Goal: Transaction & Acquisition: Purchase product/service

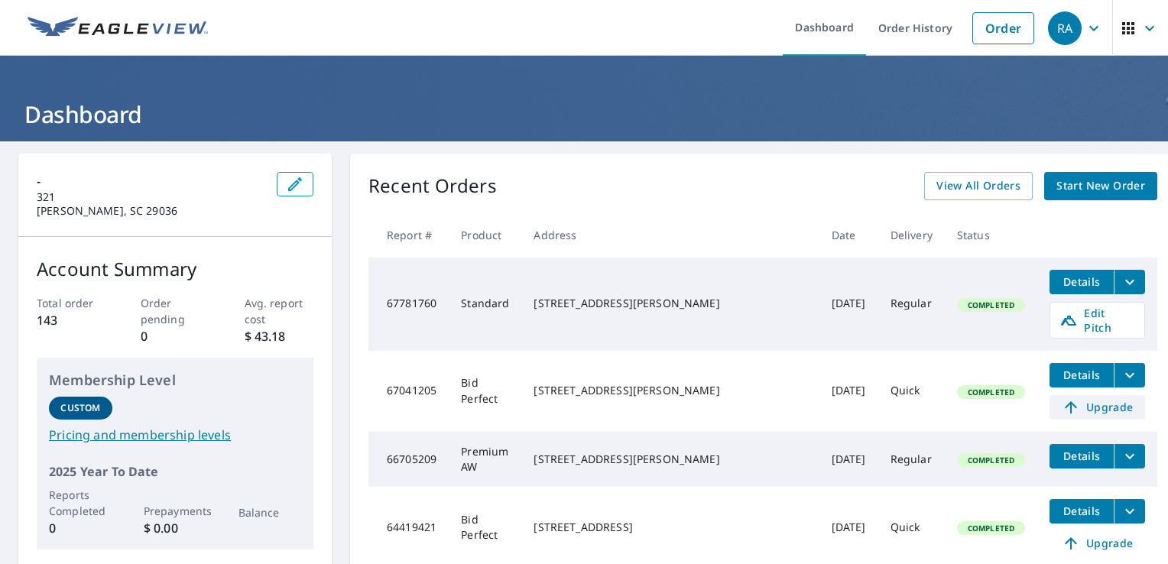
click at [1058, 398] on span "Upgrade" at bounding box center [1096, 407] width 77 height 18
click at [1120, 285] on icon "filesDropdownBtn-67781760" at bounding box center [1129, 282] width 18 height 18
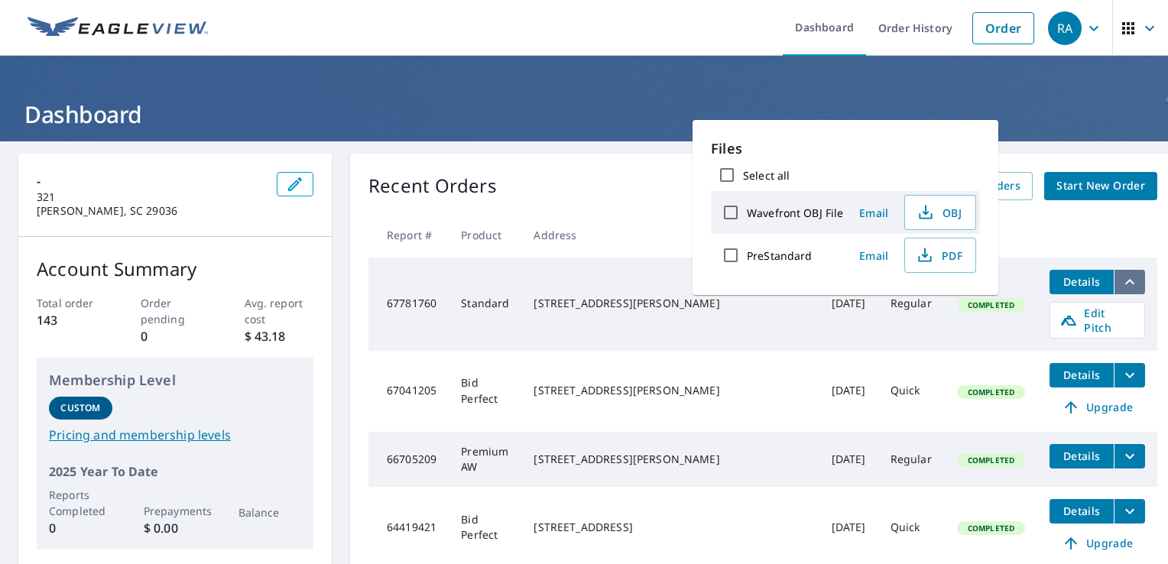
click at [1120, 286] on icon "filesDropdownBtn-67781760" at bounding box center [1129, 282] width 18 height 18
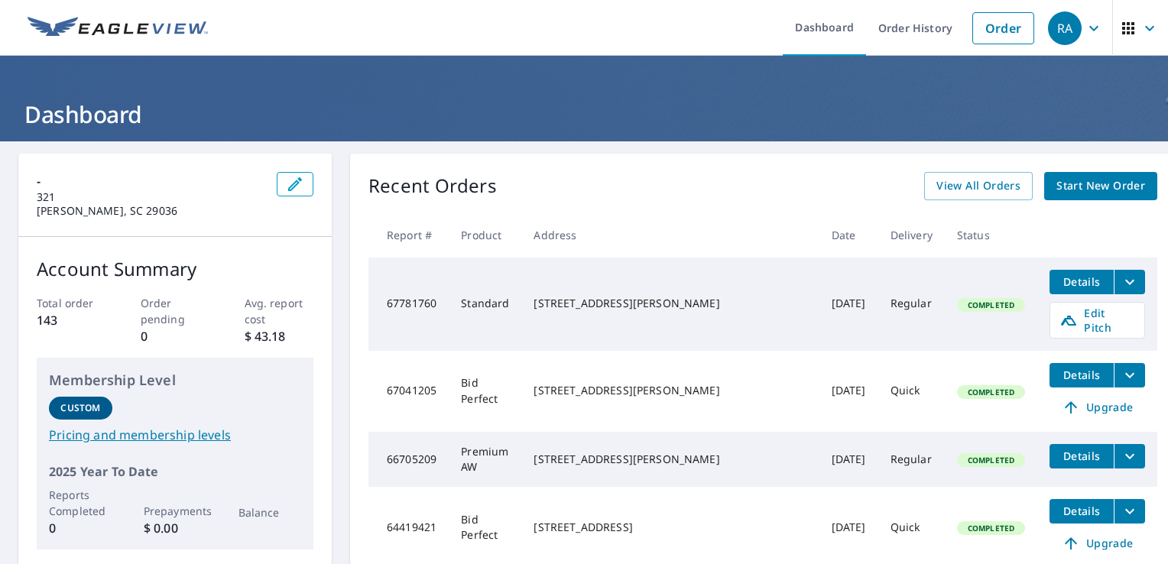
click at [1058, 286] on span "Details" at bounding box center [1081, 281] width 46 height 15
click at [1056, 188] on span "Start New Order" at bounding box center [1100, 186] width 89 height 19
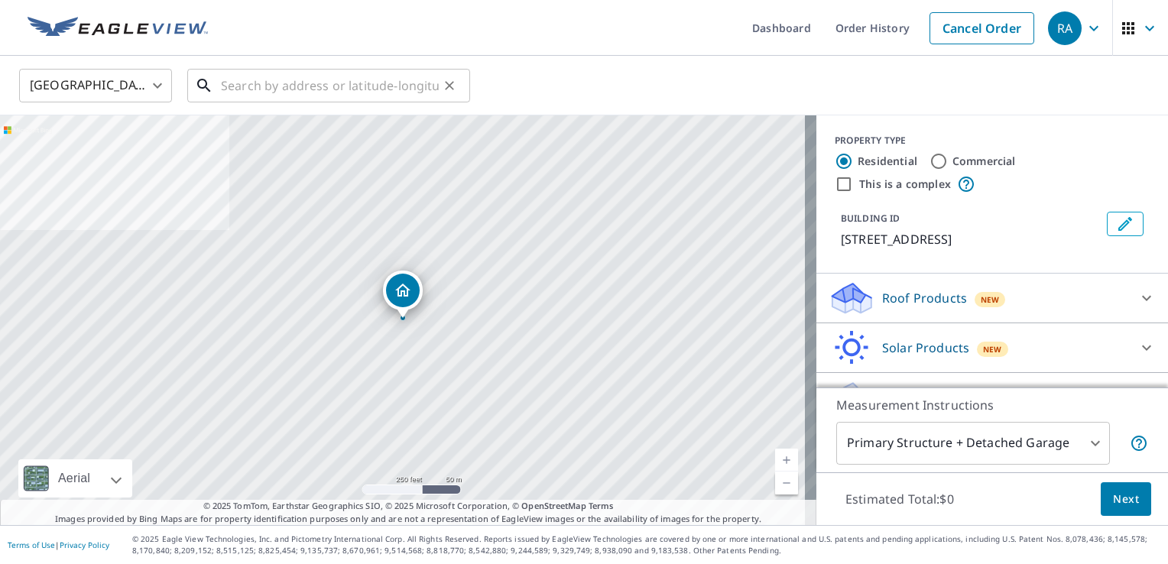
click at [335, 90] on input "text" at bounding box center [330, 85] width 218 height 43
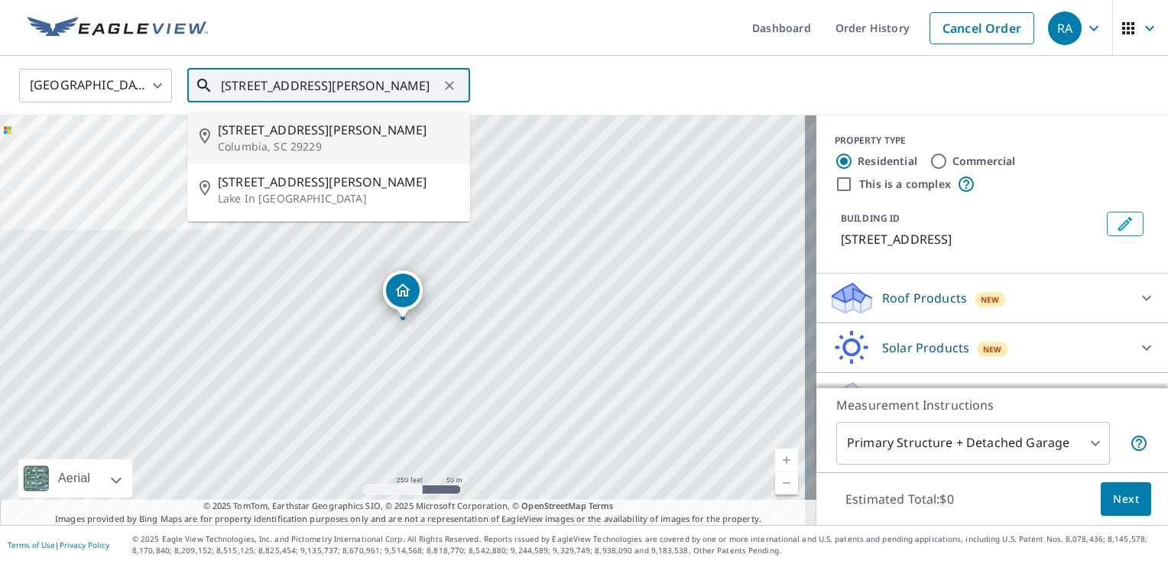
click at [303, 128] on span "[STREET_ADDRESS][PERSON_NAME]" at bounding box center [338, 130] width 240 height 18
type input "[STREET_ADDRESS][PERSON_NAME]"
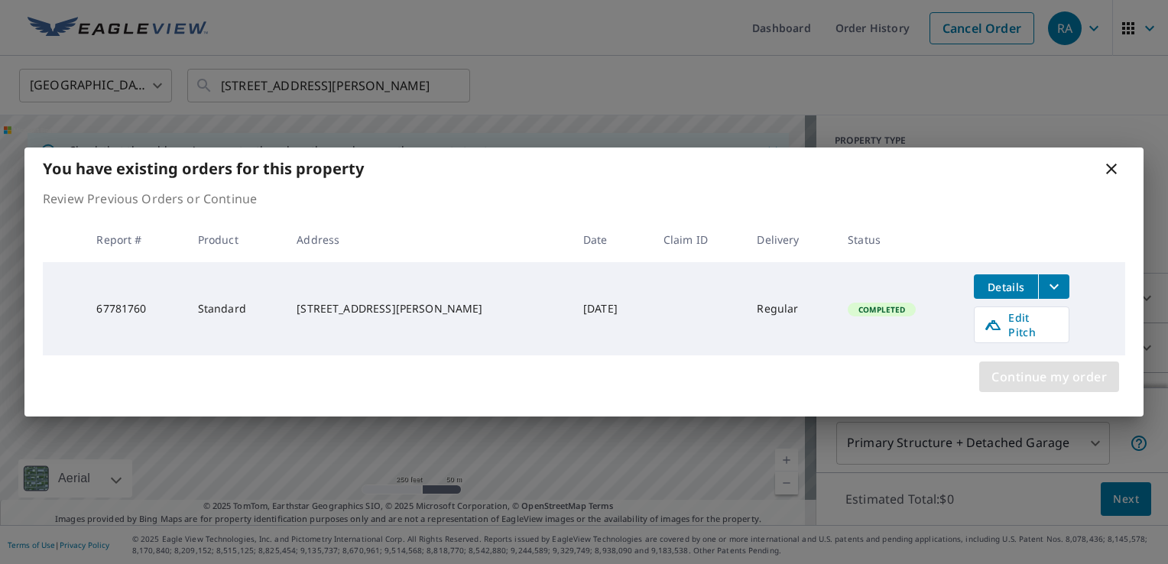
click at [1028, 377] on span "Continue my order" at bounding box center [1048, 376] width 115 height 21
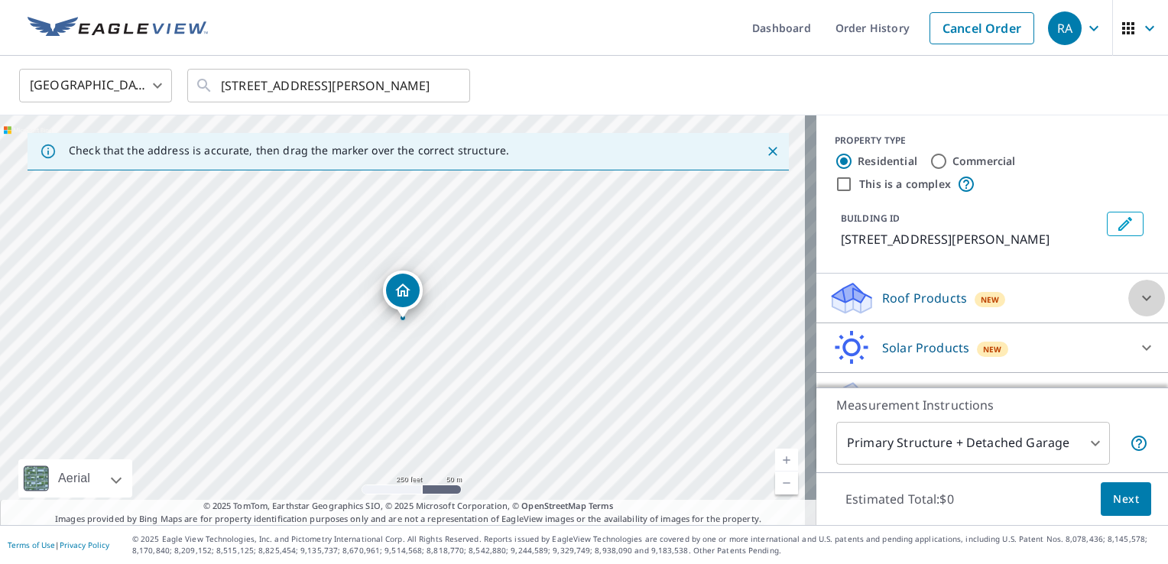
click at [1137, 295] on icon at bounding box center [1146, 298] width 18 height 18
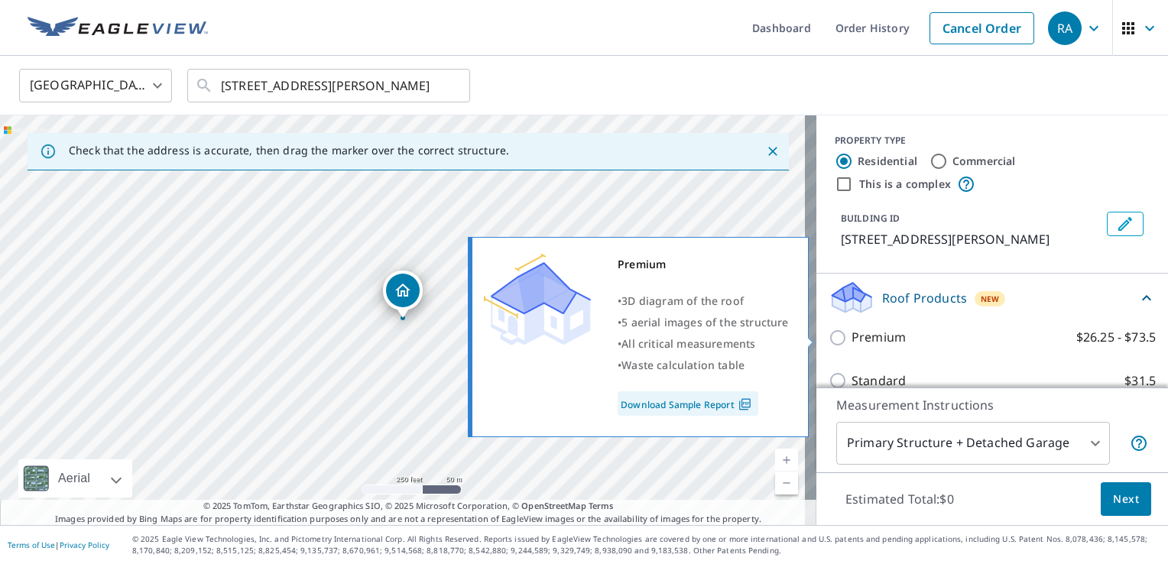
click at [830, 335] on input "Premium $26.25 - $73.5" at bounding box center [839, 338] width 23 height 18
checkbox input "true"
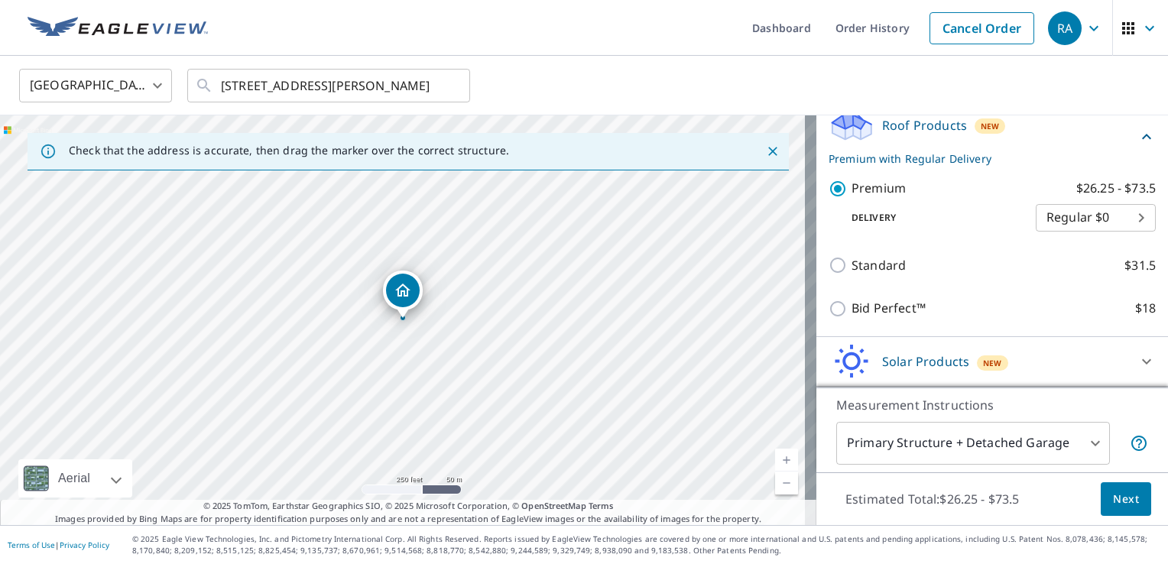
scroll to position [220, 0]
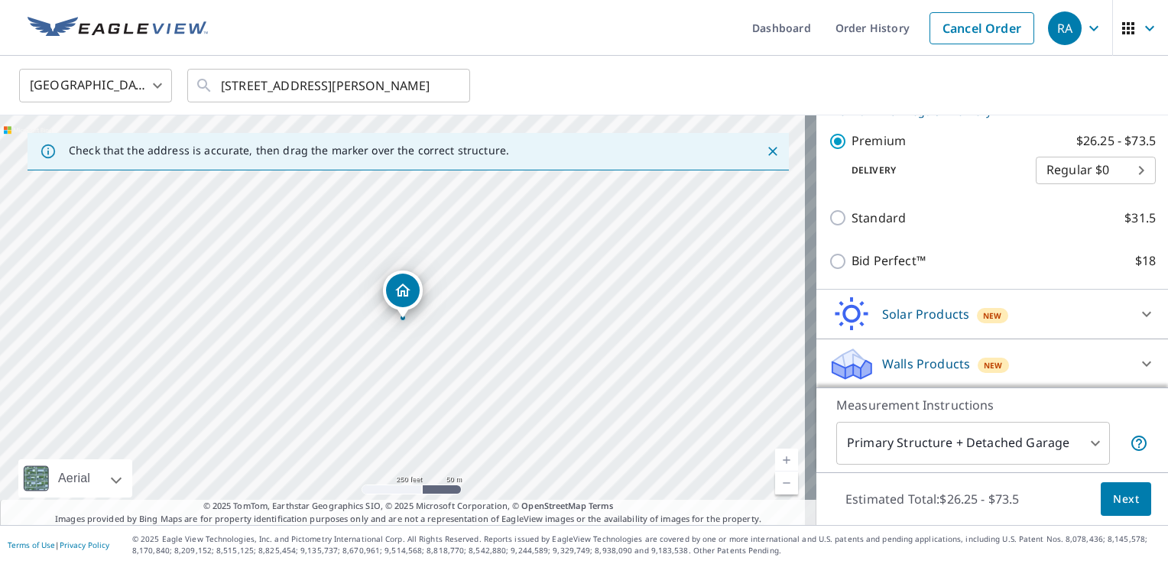
click at [1122, 506] on span "Next" at bounding box center [1126, 499] width 26 height 19
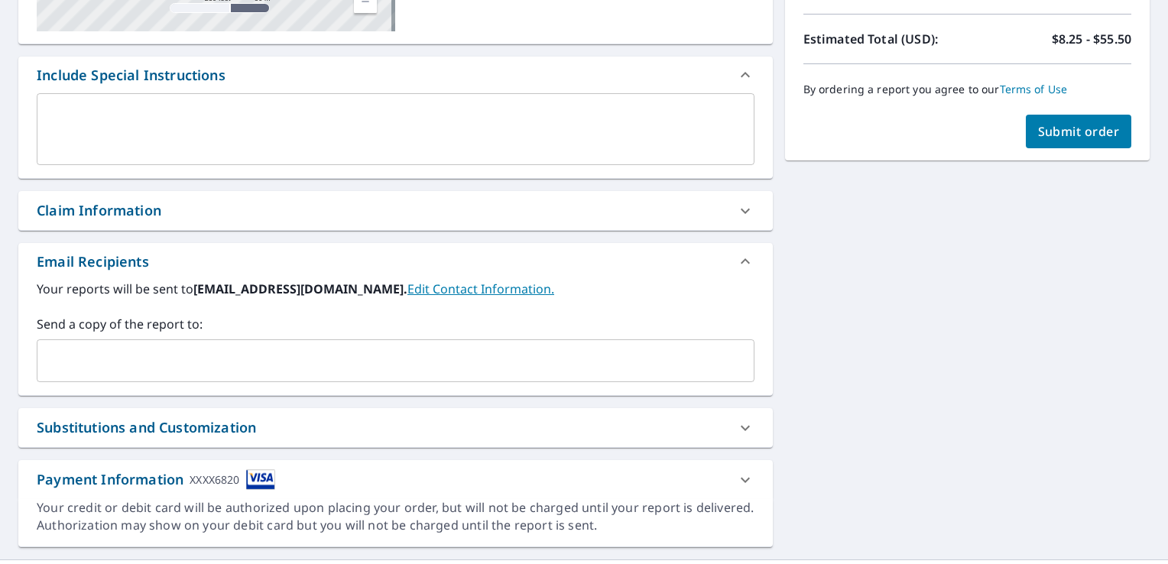
scroll to position [397, 0]
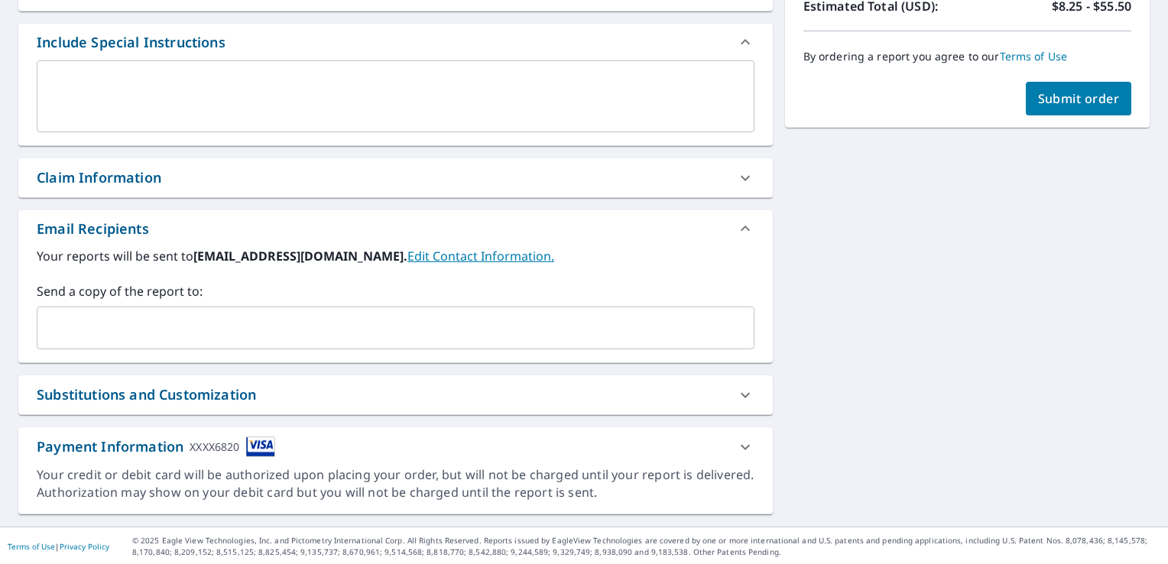
click at [736, 396] on icon at bounding box center [745, 395] width 18 height 18
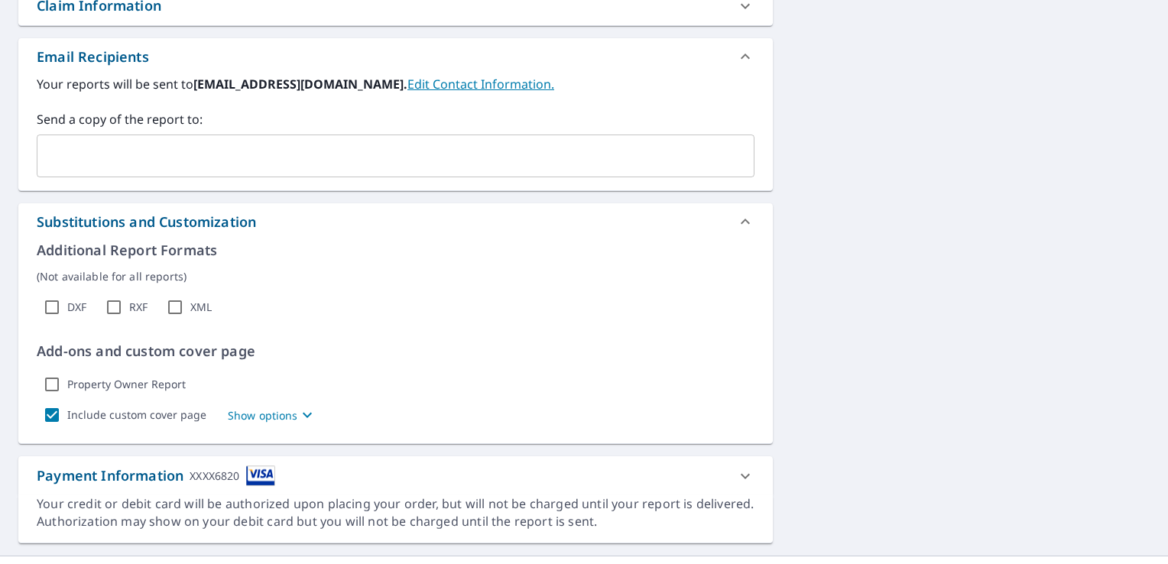
scroll to position [597, 0]
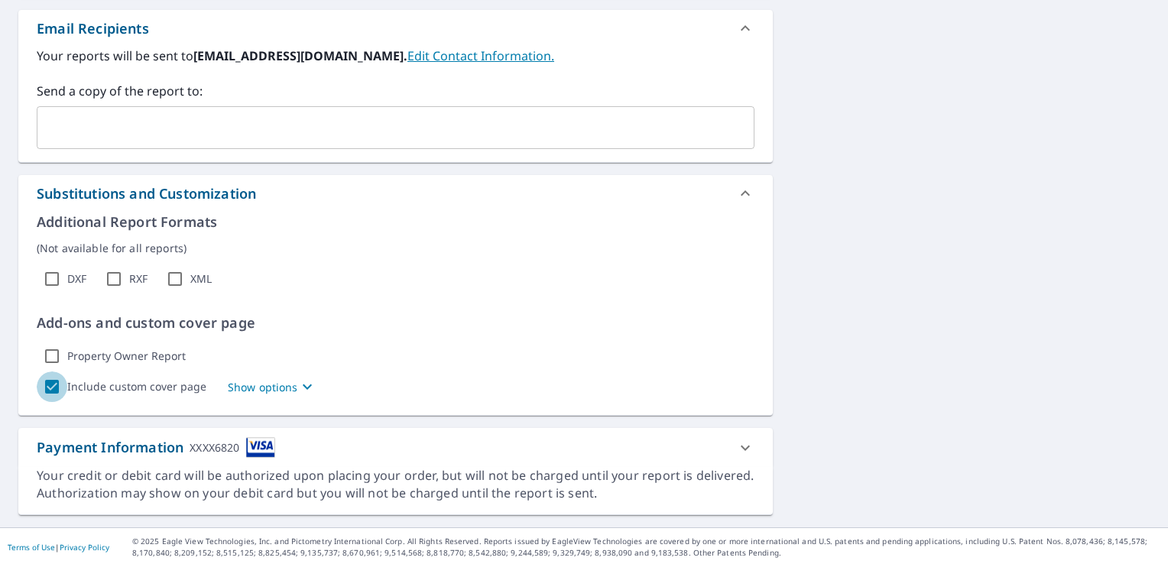
click at [49, 384] on input "Include custom cover page" at bounding box center [52, 386] width 31 height 31
checkbox input "false"
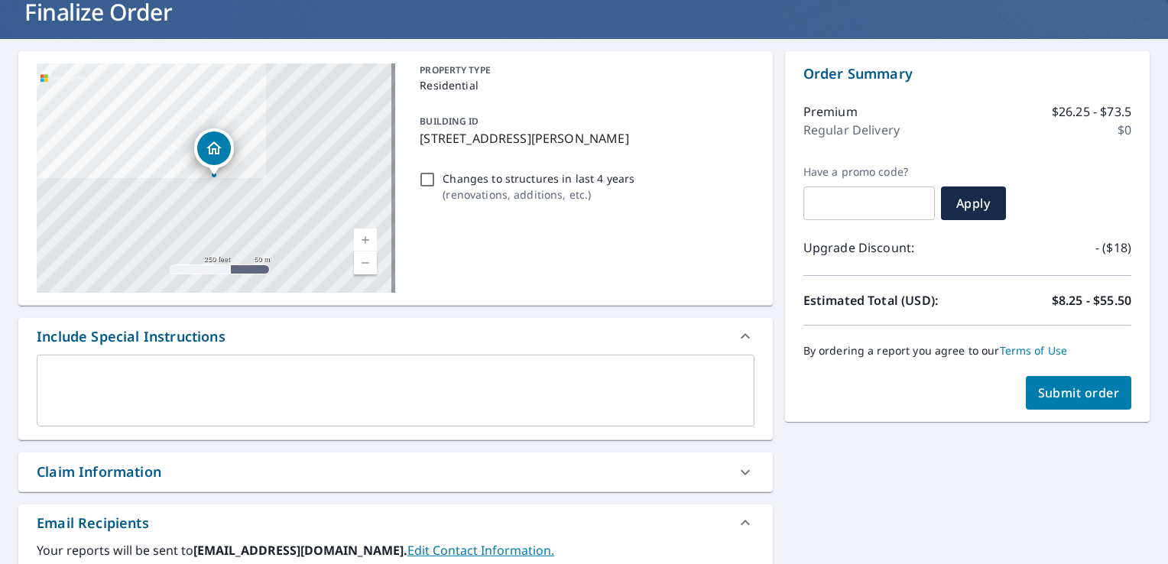
scroll to position [43, 0]
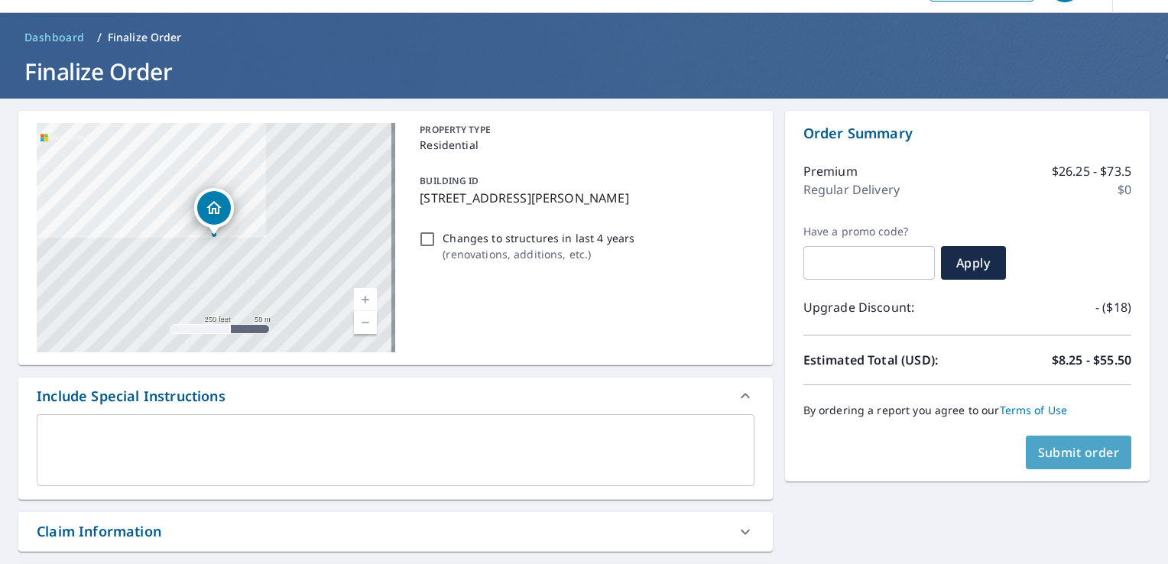
click at [1057, 449] on span "Submit order" at bounding box center [1079, 452] width 82 height 17
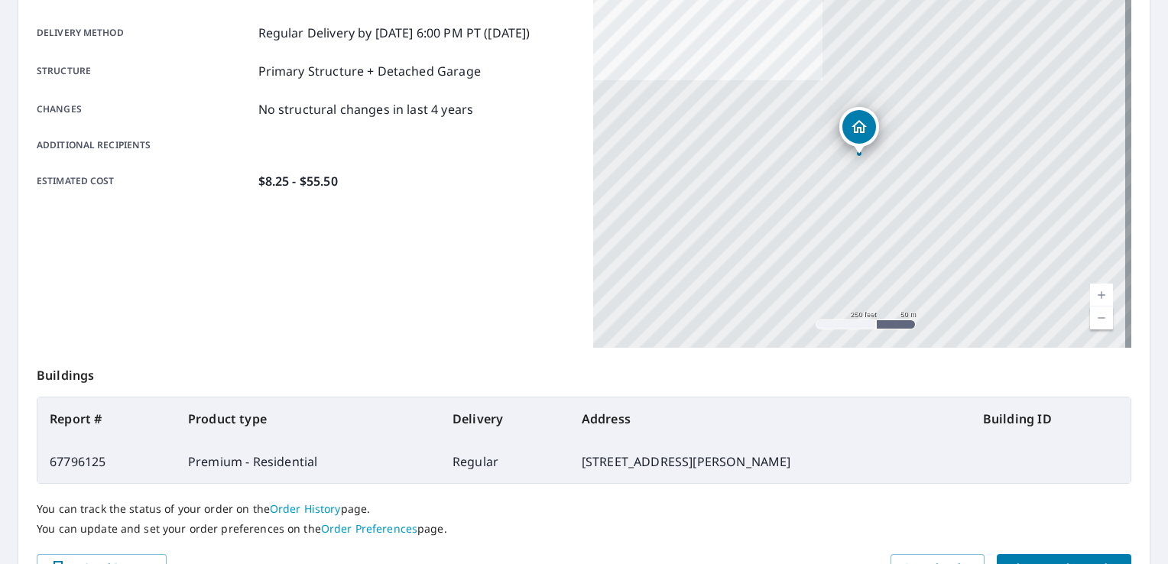
scroll to position [254, 0]
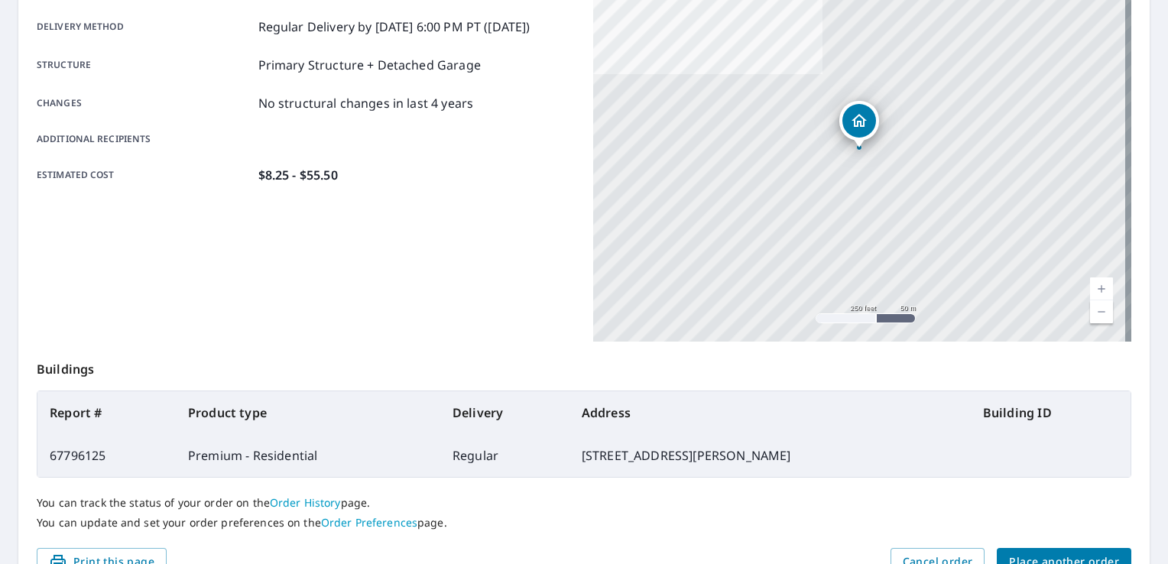
click at [862, 101] on div "[STREET_ADDRESS][PERSON_NAME]" at bounding box center [859, 124] width 40 height 47
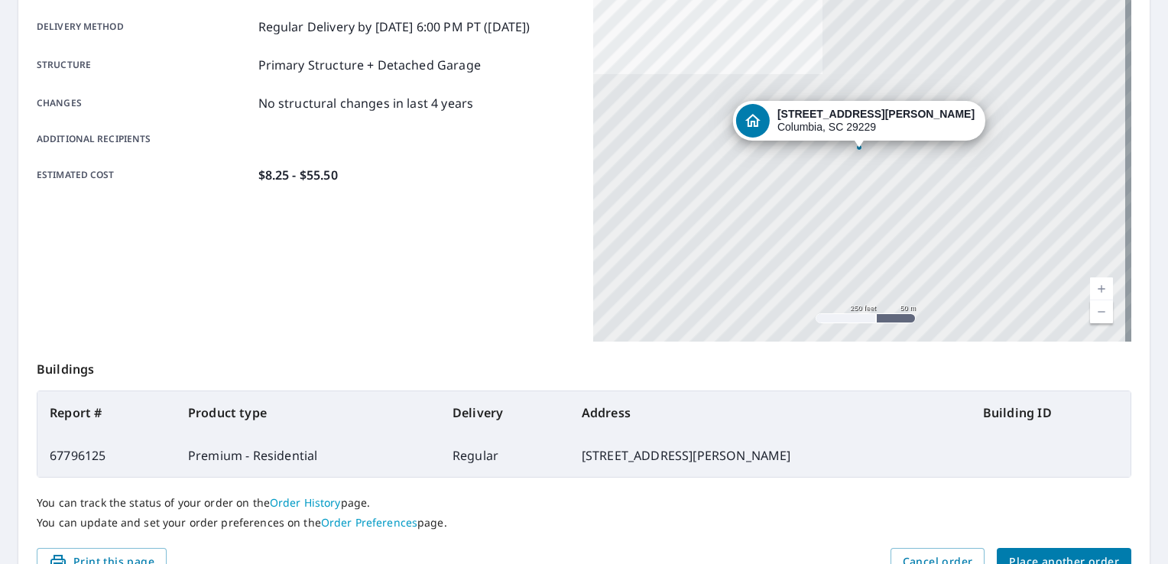
click at [844, 457] on td "[STREET_ADDRESS][PERSON_NAME]" at bounding box center [769, 455] width 401 height 43
